Goal: Check status: Check status

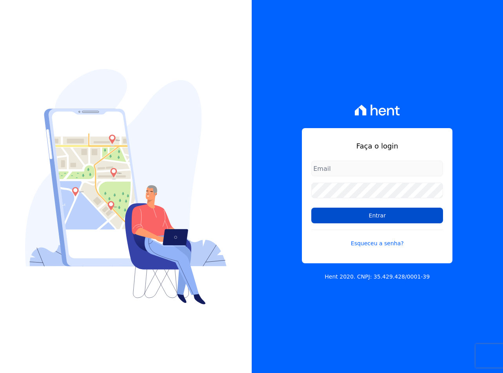
type input "[EMAIL_ADDRESS][DOMAIN_NAME]"
click at [329, 218] on input "Entrar" at bounding box center [377, 216] width 132 height 16
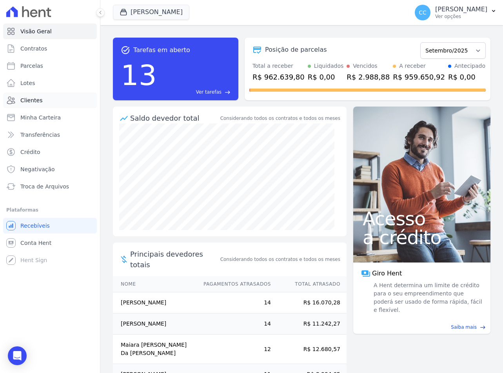
click at [60, 96] on link "Clientes" at bounding box center [50, 100] width 94 height 16
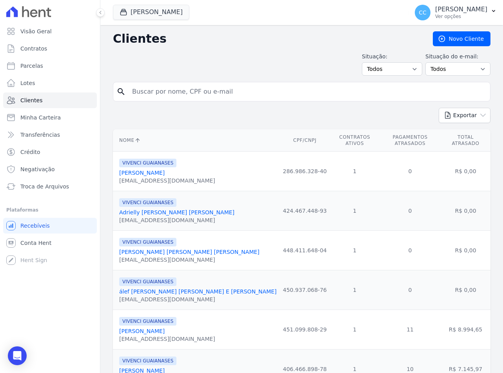
click at [148, 93] on input "search" at bounding box center [306, 92] width 359 height 16
type input "[PERSON_NAME]"
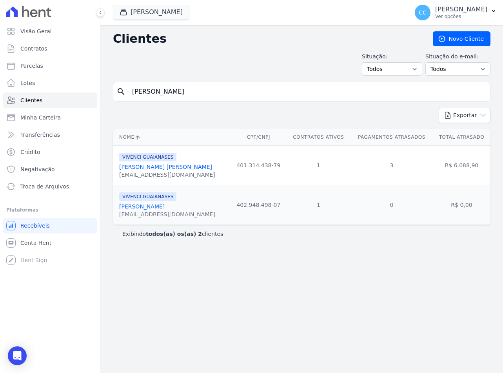
click at [135, 165] on link "[PERSON_NAME] [PERSON_NAME]" at bounding box center [165, 167] width 93 height 6
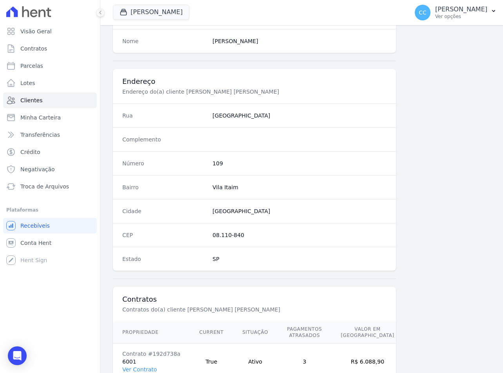
scroll to position [366, 0]
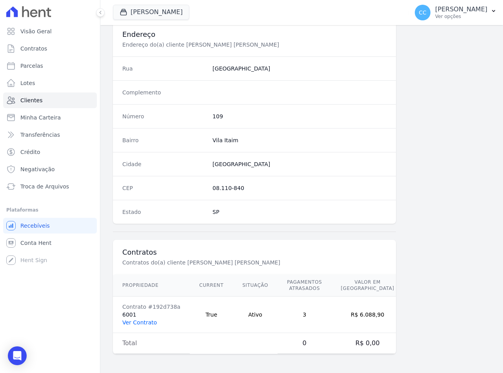
click at [141, 320] on link "Ver Contrato" at bounding box center [139, 322] width 34 height 6
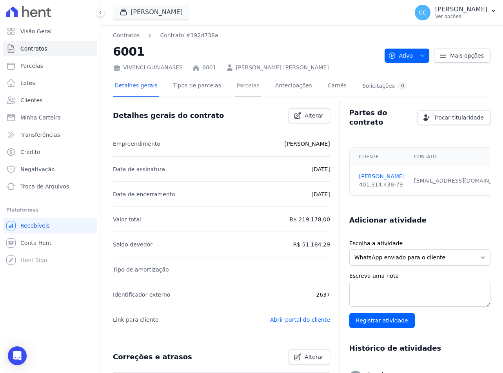
click at [235, 84] on link "Parcelas" at bounding box center [248, 86] width 26 height 21
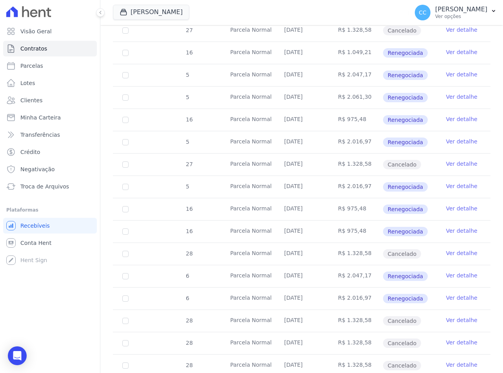
scroll to position [1684, 0]
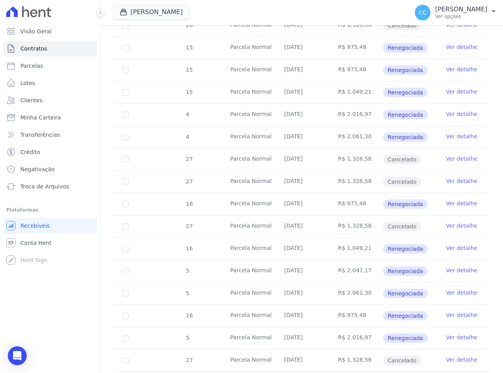
click at [450, 139] on link "Ver detalhe" at bounding box center [461, 136] width 31 height 8
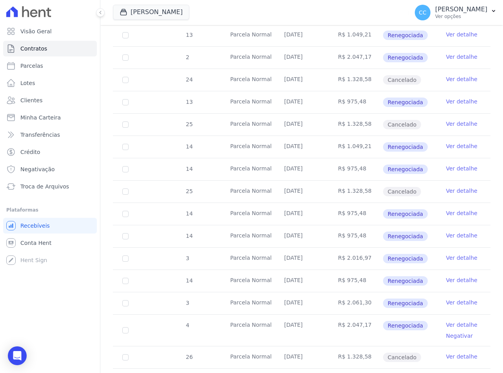
scroll to position [1332, 0]
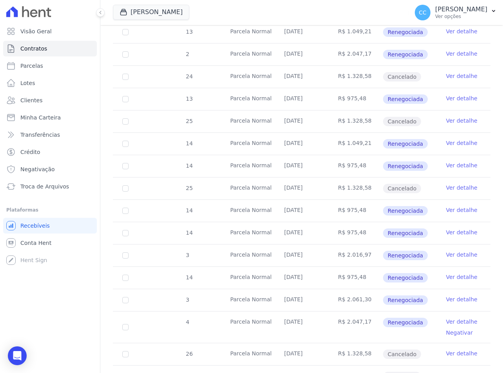
click at [447, 319] on link "Ver detalhe" at bounding box center [461, 322] width 31 height 8
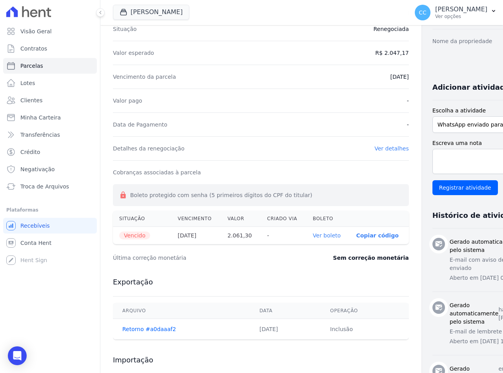
scroll to position [157, 0]
